Goal: Go to known website: Go to known website

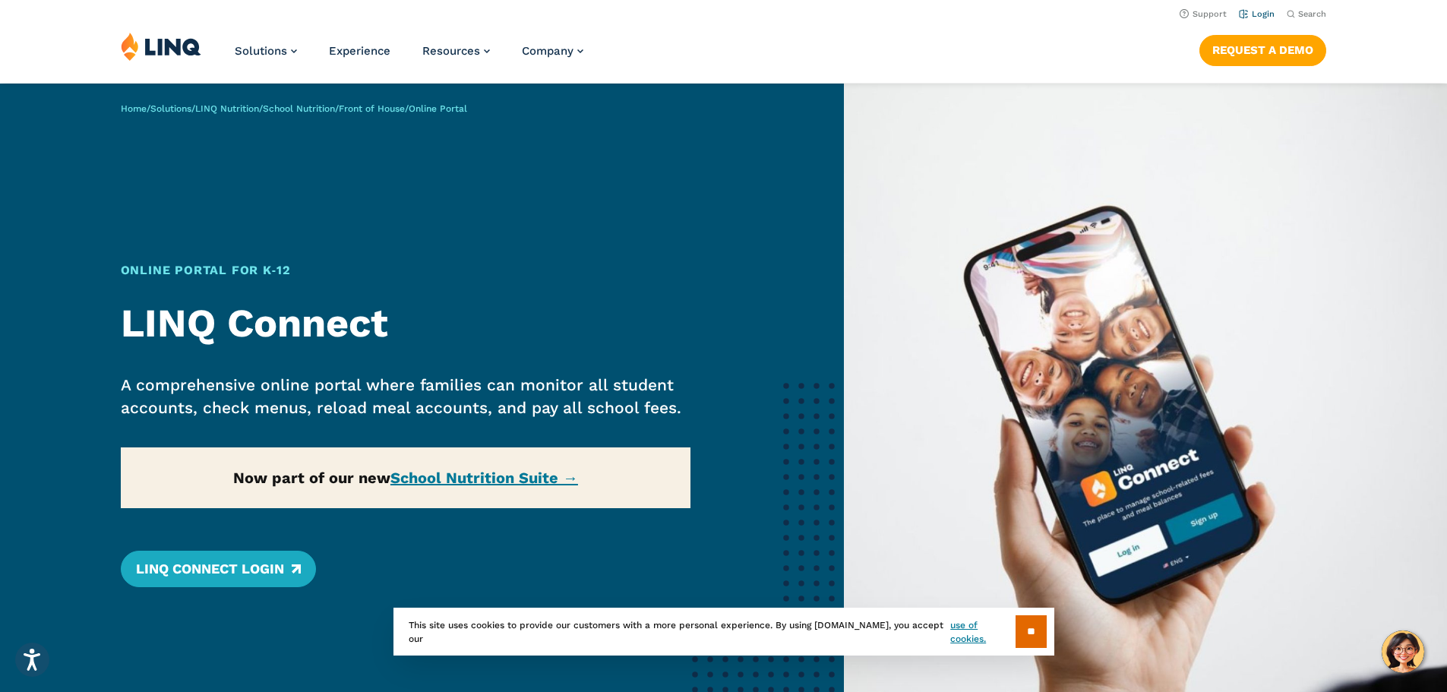
click at [1259, 14] on link "Login" at bounding box center [1257, 14] width 36 height 10
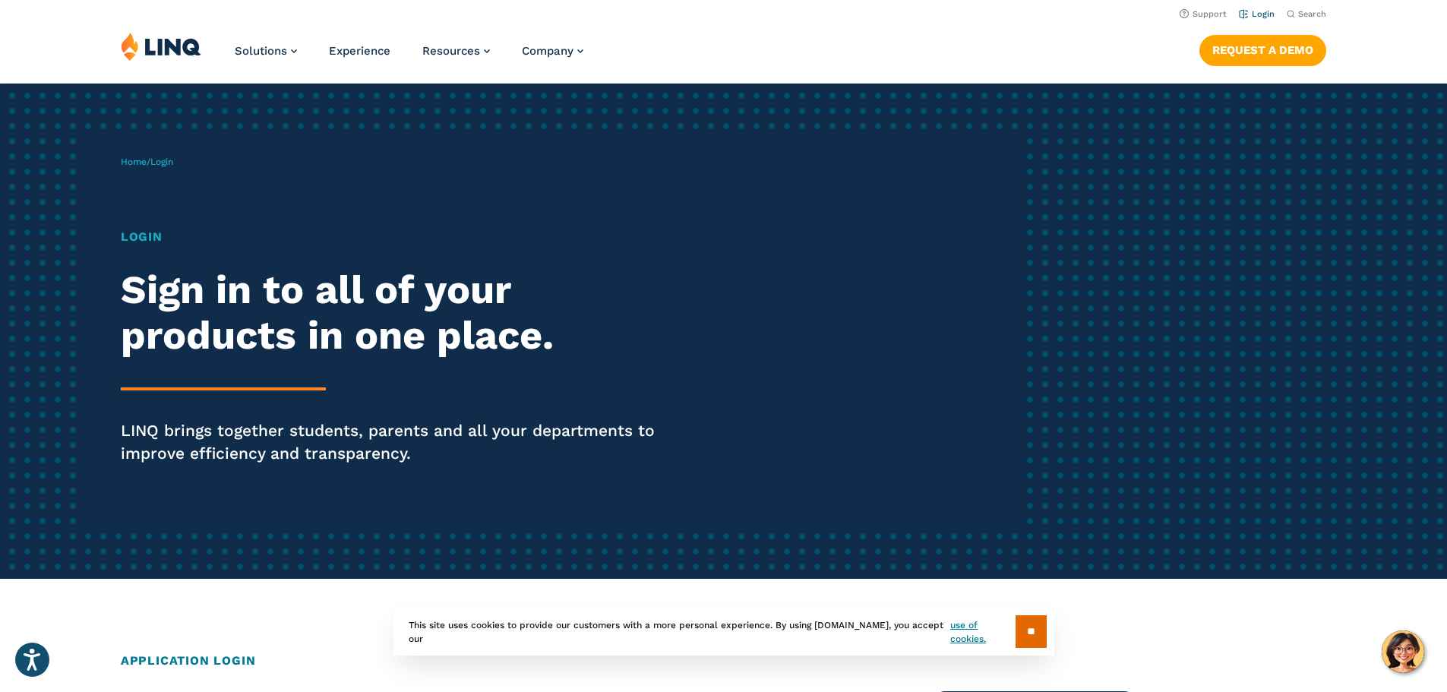
click at [1253, 18] on link "Login" at bounding box center [1257, 14] width 36 height 10
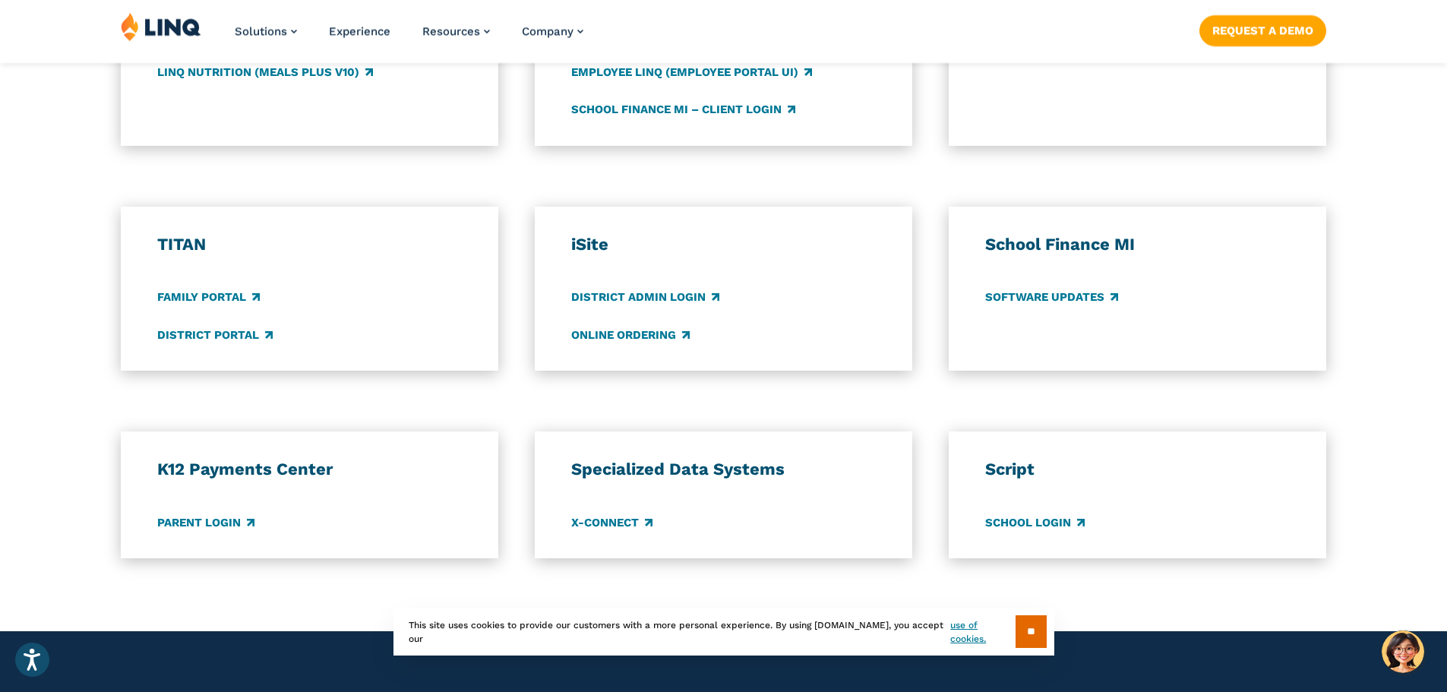
scroll to position [1013, 0]
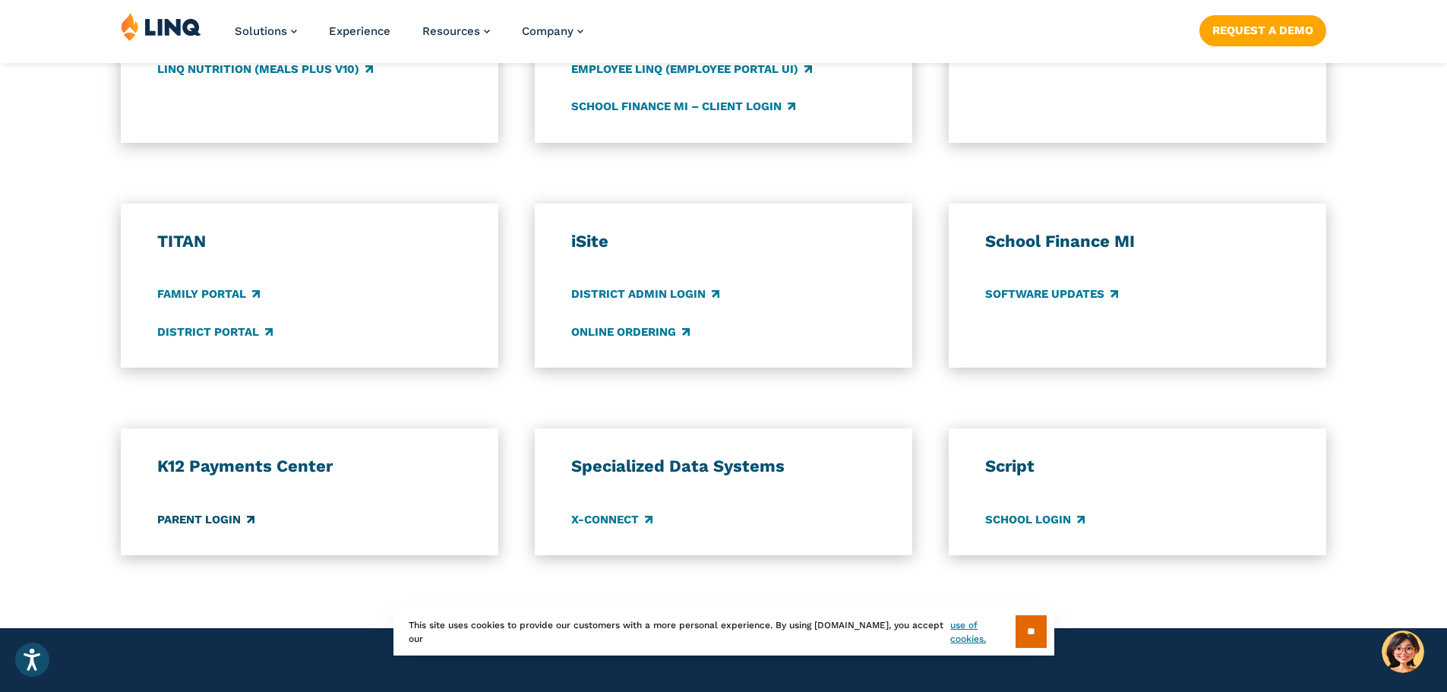
click at [218, 512] on link "Parent Login" at bounding box center [205, 519] width 97 height 17
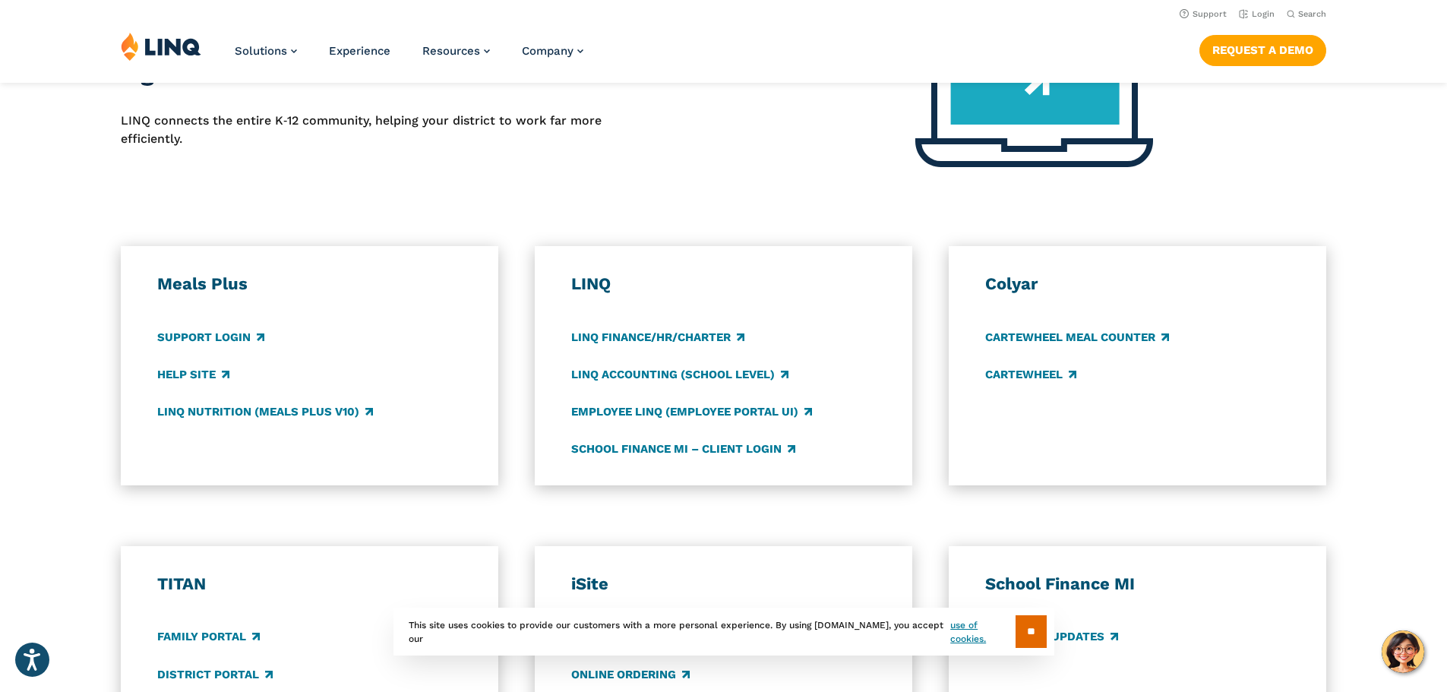
scroll to position [659, 0]
